Goal: Find specific page/section: Find specific page/section

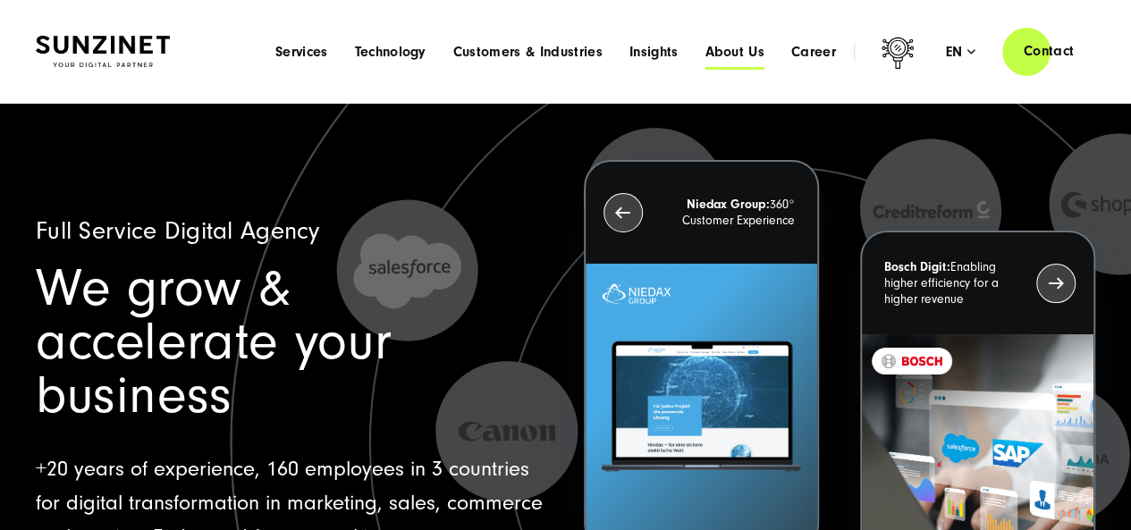
click at [727, 53] on span "About Us" at bounding box center [734, 52] width 60 height 18
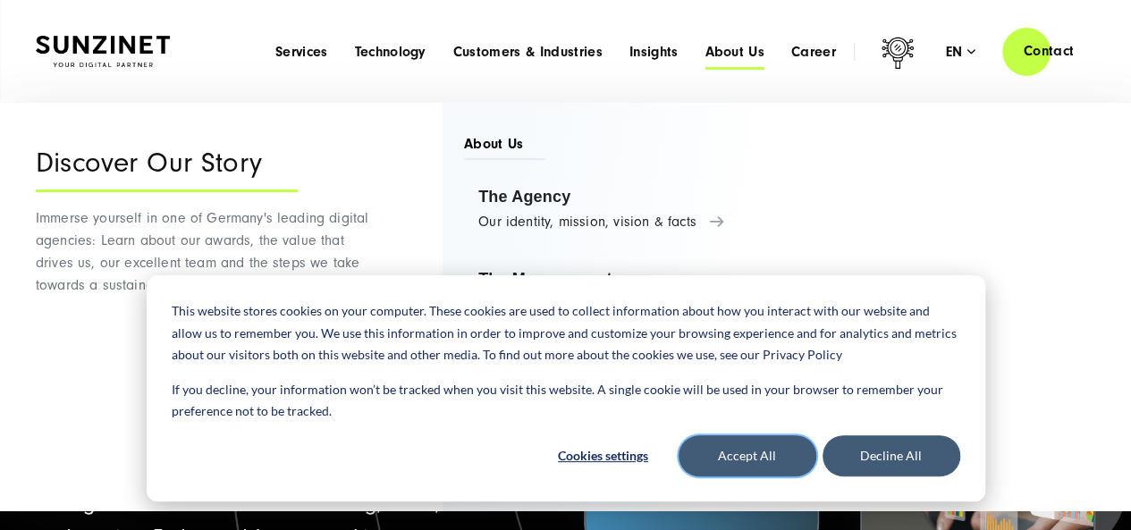
click at [765, 468] on button "Accept All" at bounding box center [747, 455] width 138 height 41
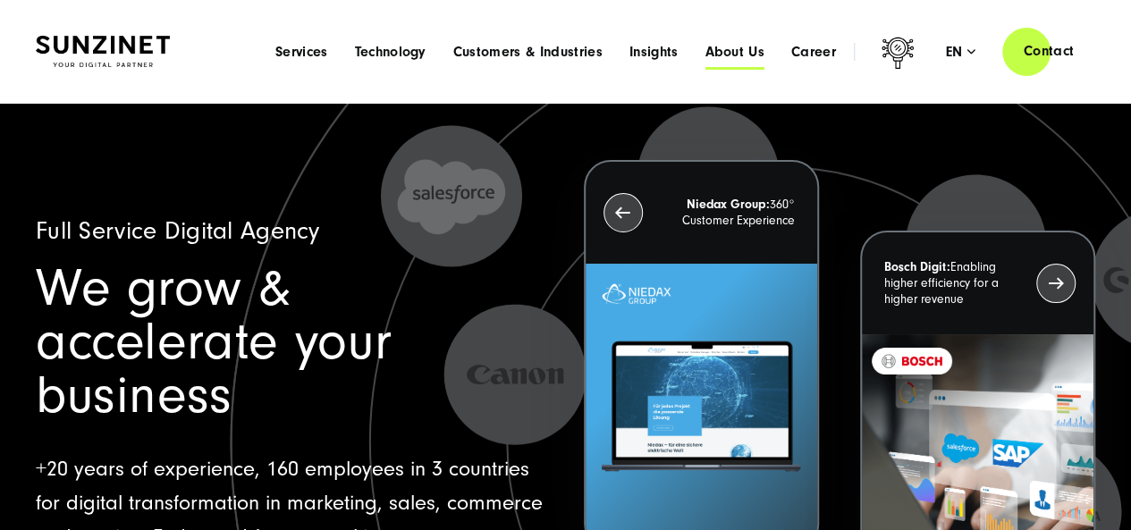
click at [756, 46] on span "About Us" at bounding box center [734, 52] width 60 height 18
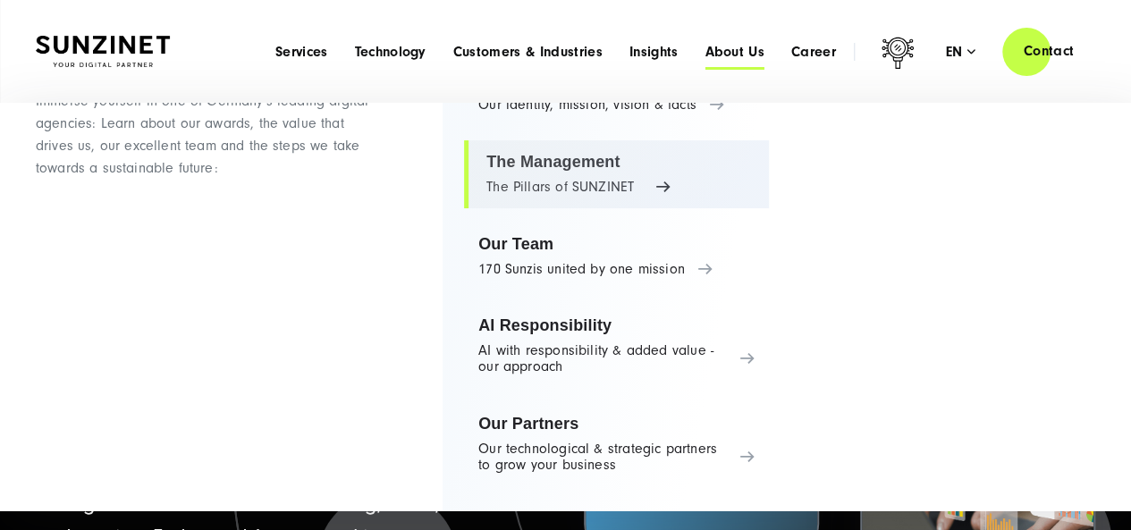
scroll to position [89, 0]
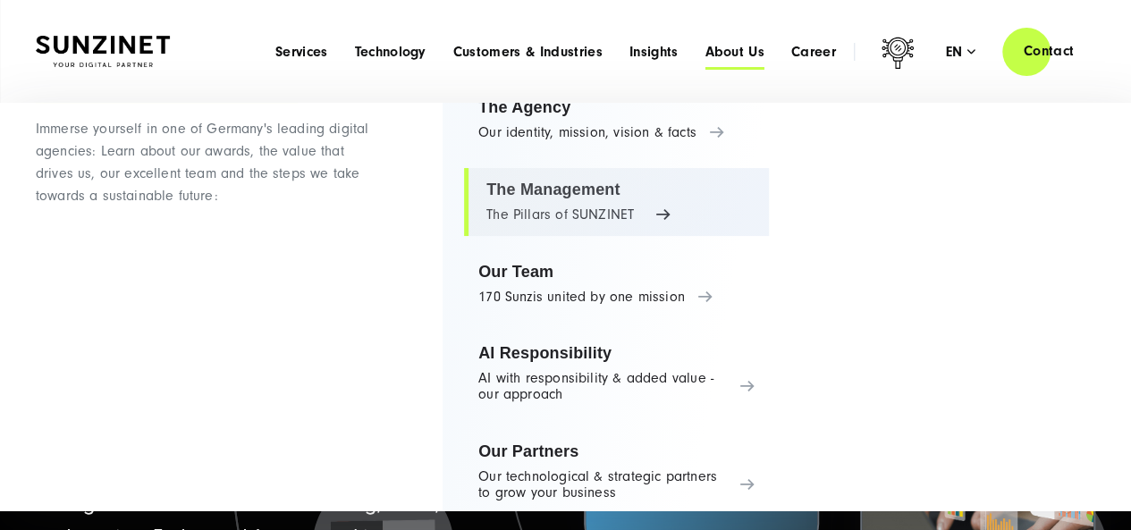
click at [586, 203] on link "The Management The Pillars of SUNZINET" at bounding box center [616, 202] width 305 height 68
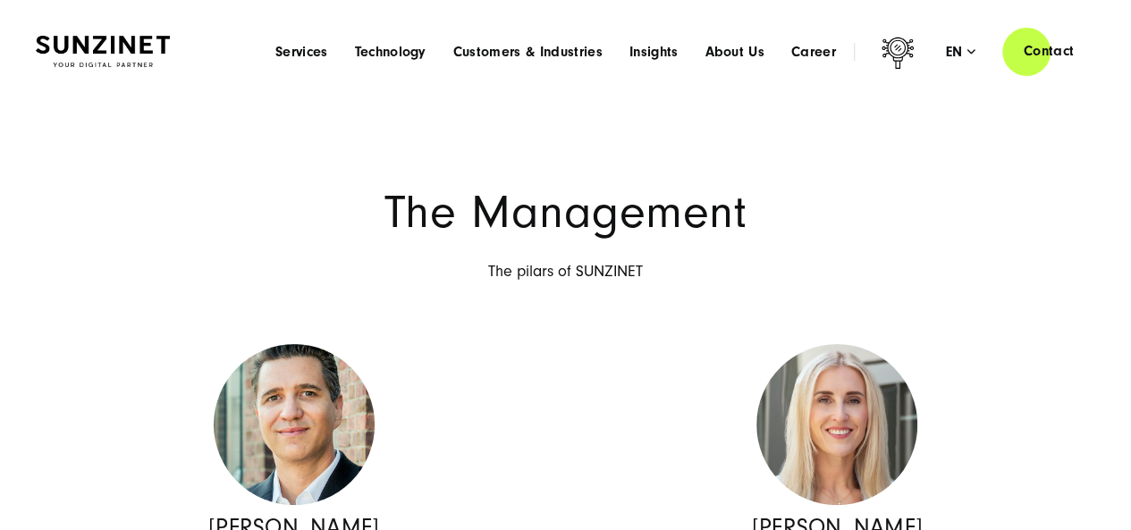
click at [960, 210] on h1 "The Management" at bounding box center [565, 212] width 1059 height 45
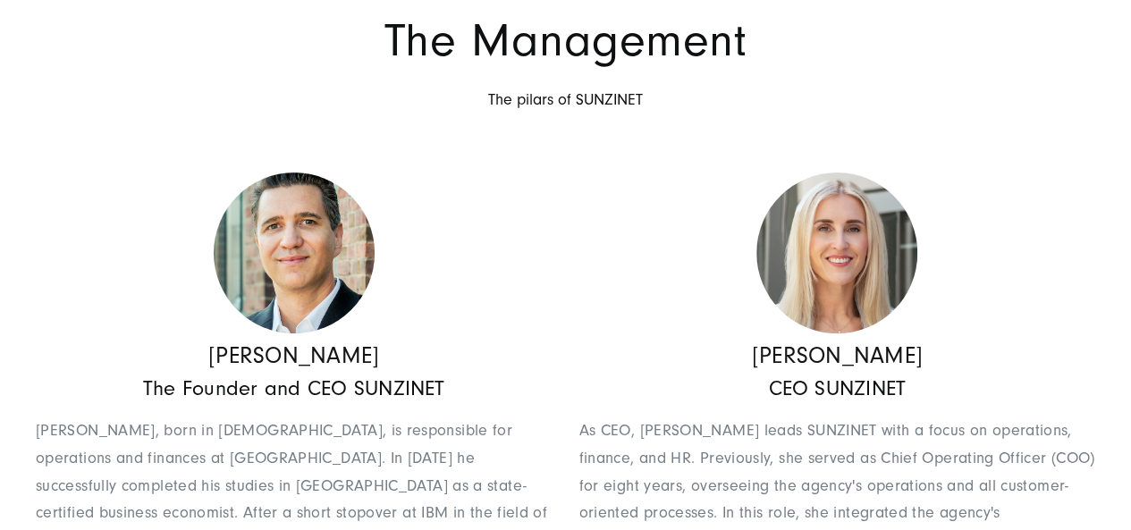
scroll to position [179, 0]
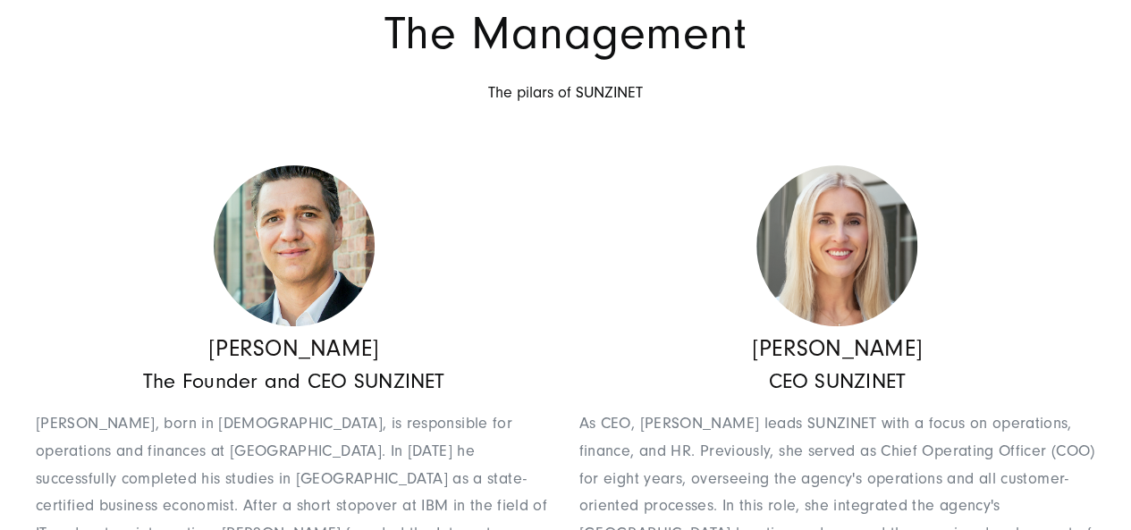
click at [822, 255] on img at bounding box center [836, 245] width 161 height 161
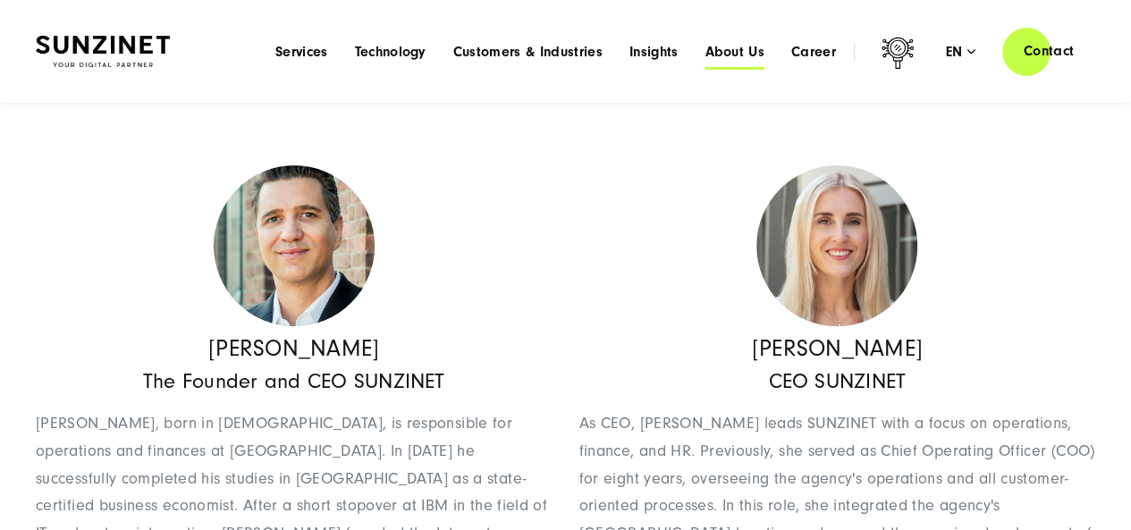
click at [719, 55] on span "About Us" at bounding box center [734, 52] width 60 height 18
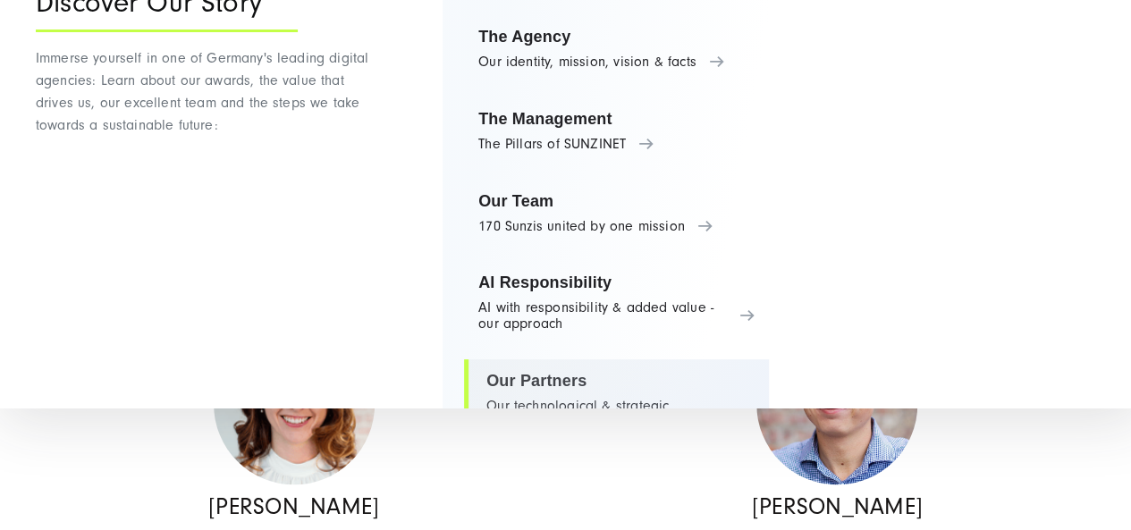
scroll to position [42, 0]
